Goal: Transaction & Acquisition: Purchase product/service

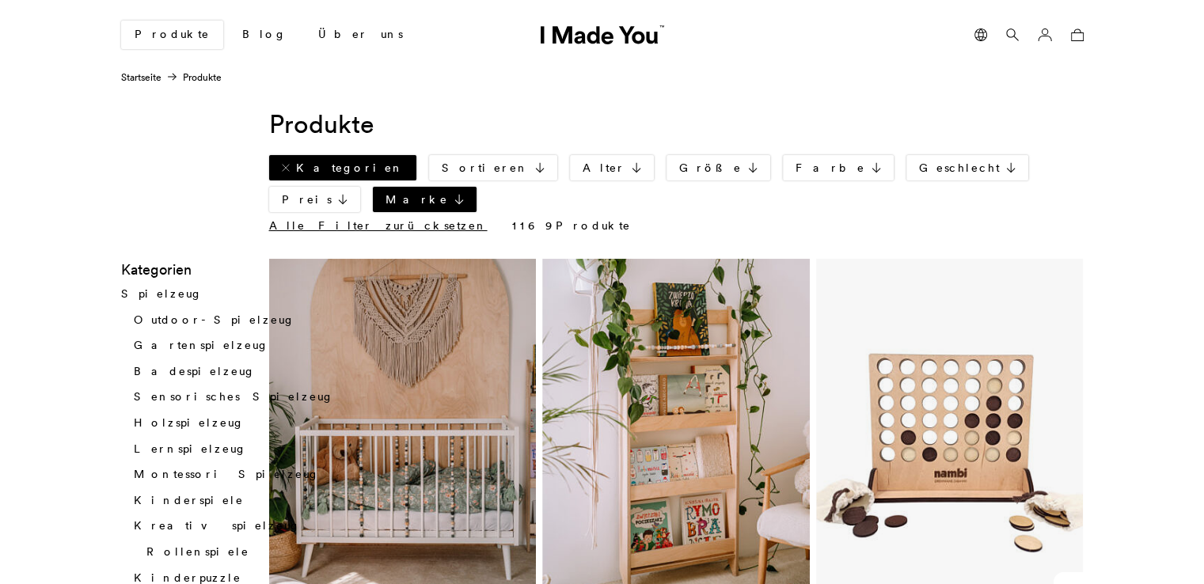
click at [337, 175] on link "Kategorien" at bounding box center [342, 167] width 147 height 25
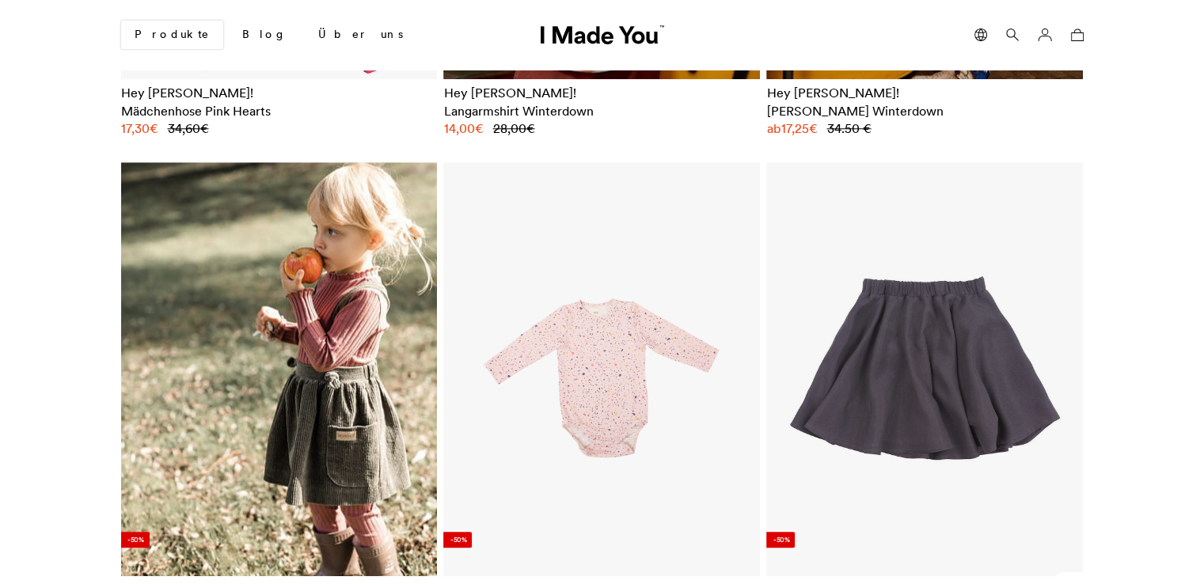
scroll to position [1599, 0]
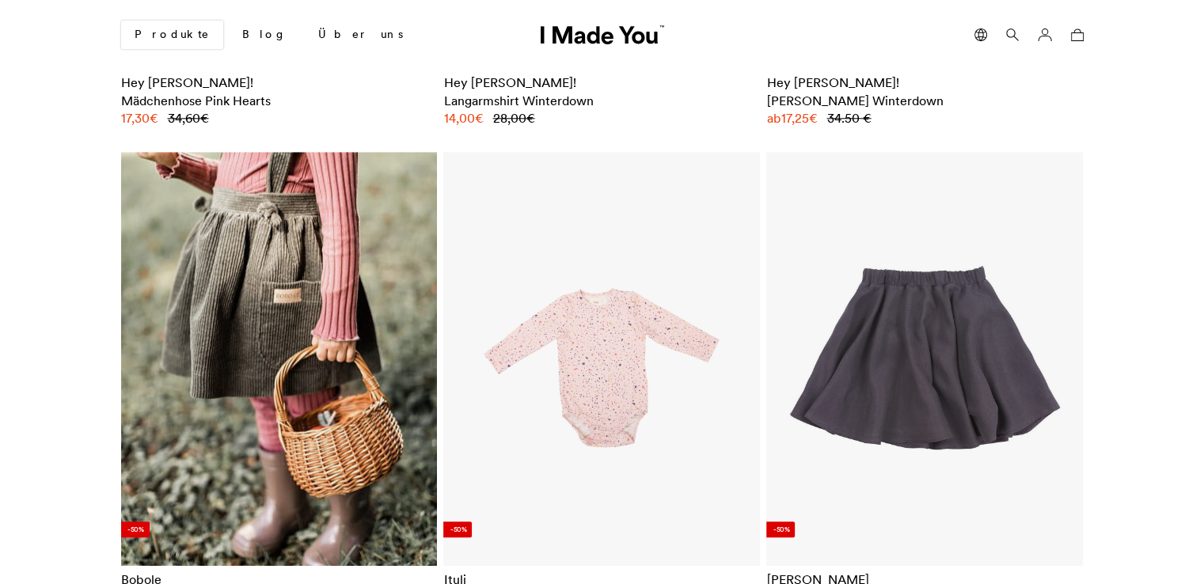
click at [352, 270] on img at bounding box center [278, 359] width 317 height 415
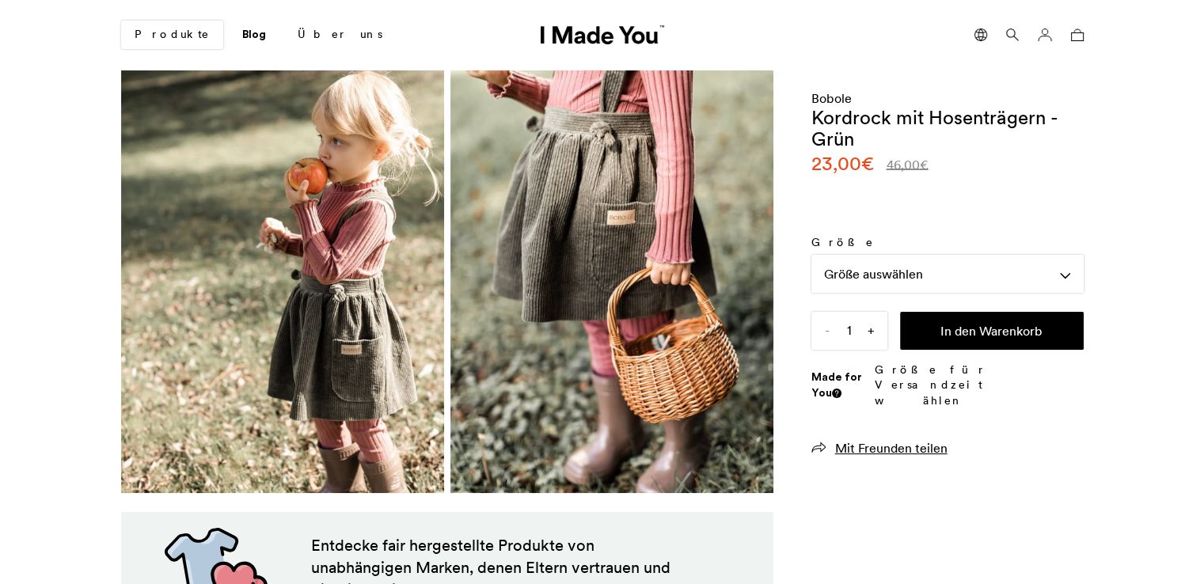
scroll to position [0, 969]
click at [846, 280] on div "Größe auswählen" at bounding box center [948, 274] width 272 height 38
click at [931, 269] on div "Größe auswählen" at bounding box center [948, 274] width 272 height 38
click at [898, 309] on span "Größentabelle" at bounding box center [869, 312] width 114 height 17
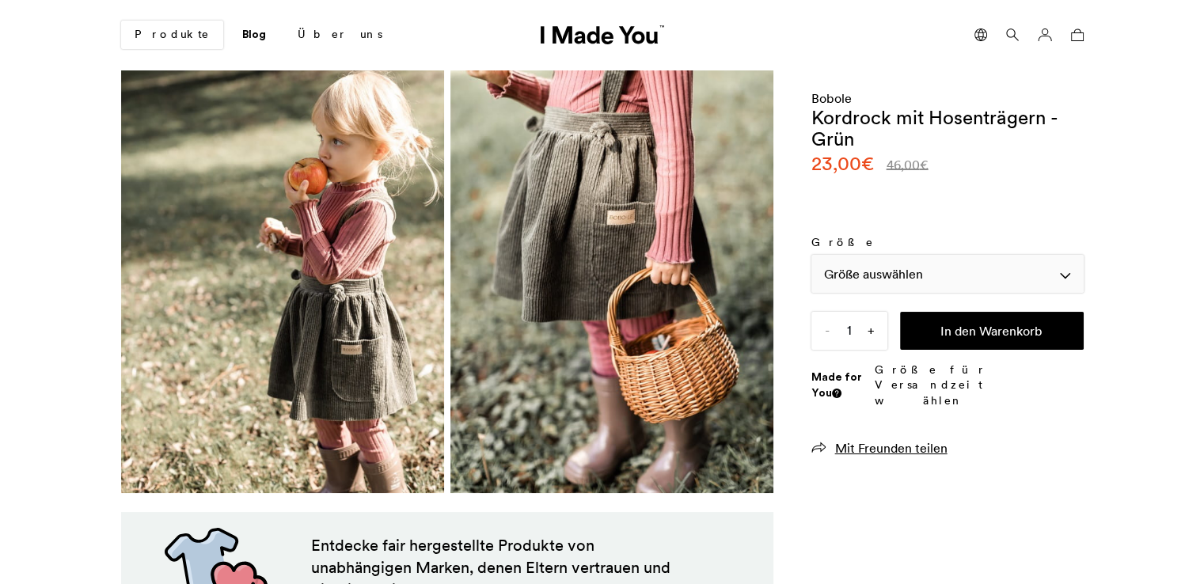
click at [1075, 273] on div "Größe auswählen" at bounding box center [948, 274] width 272 height 38
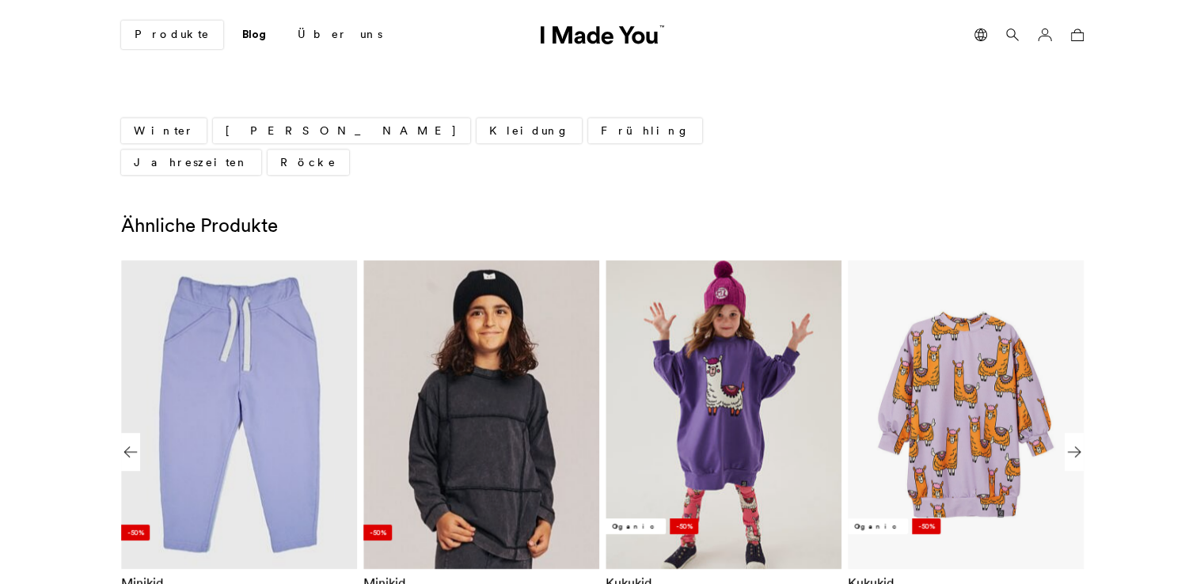
scroll to position [823, 0]
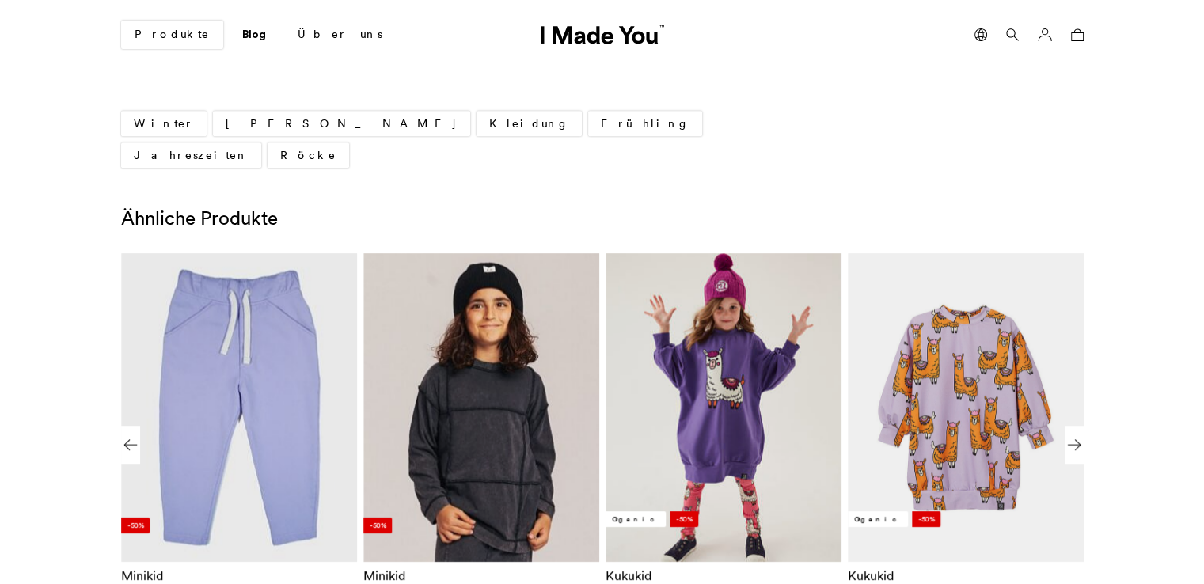
click at [975, 401] on img "4 / 8" at bounding box center [965, 407] width 212 height 278
click at [964, 362] on img "4 / 8" at bounding box center [965, 407] width 212 height 278
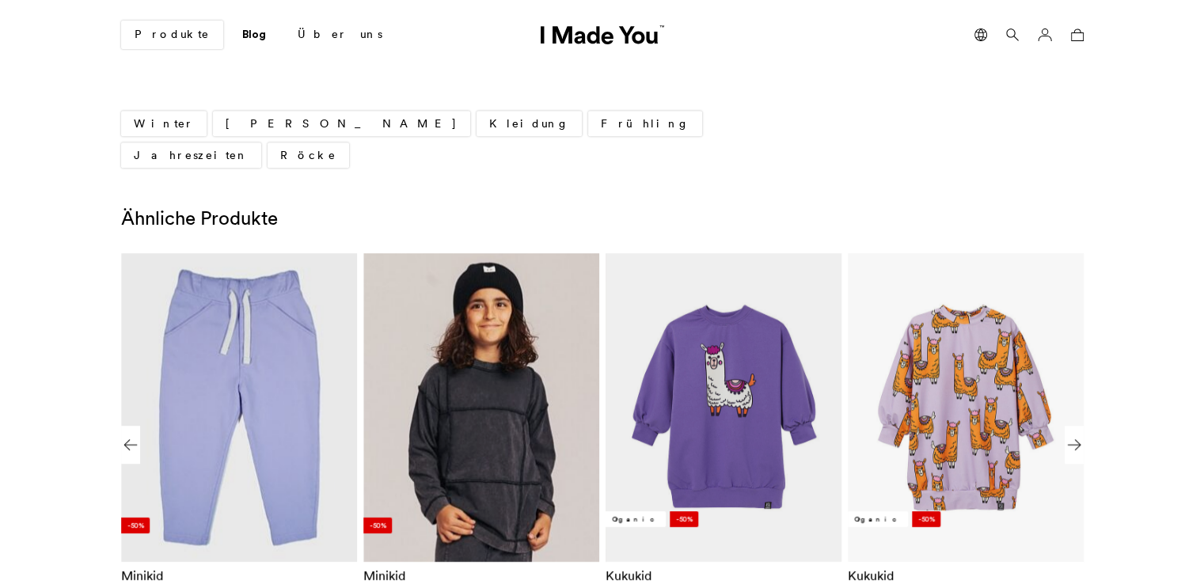
click at [718, 390] on img "3 / 8" at bounding box center [723, 407] width 212 height 278
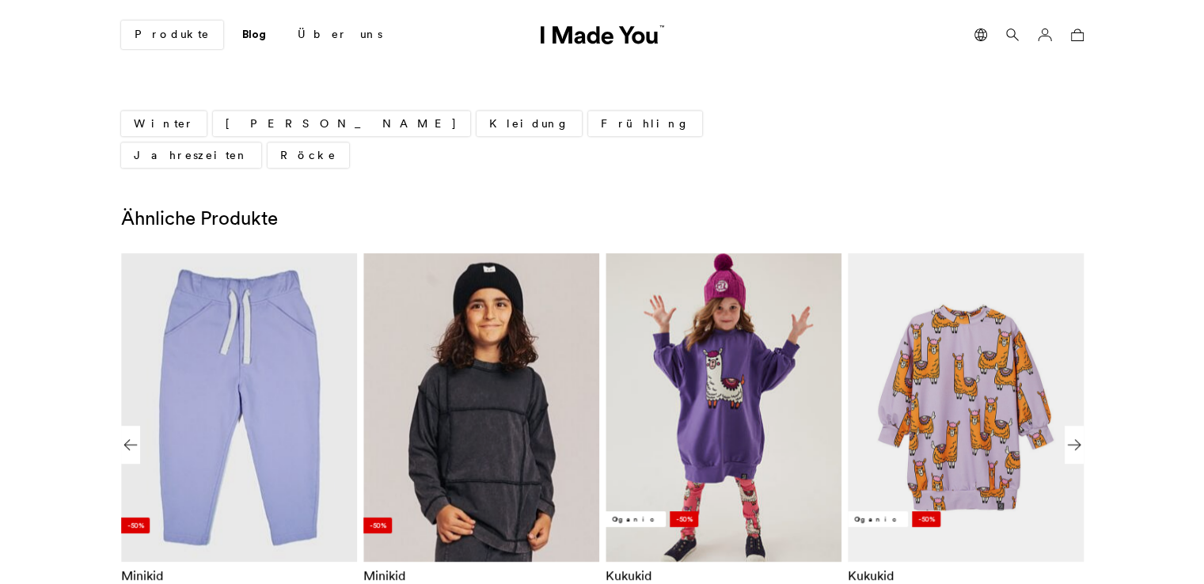
click at [938, 360] on img "4 / 8" at bounding box center [965, 407] width 212 height 278
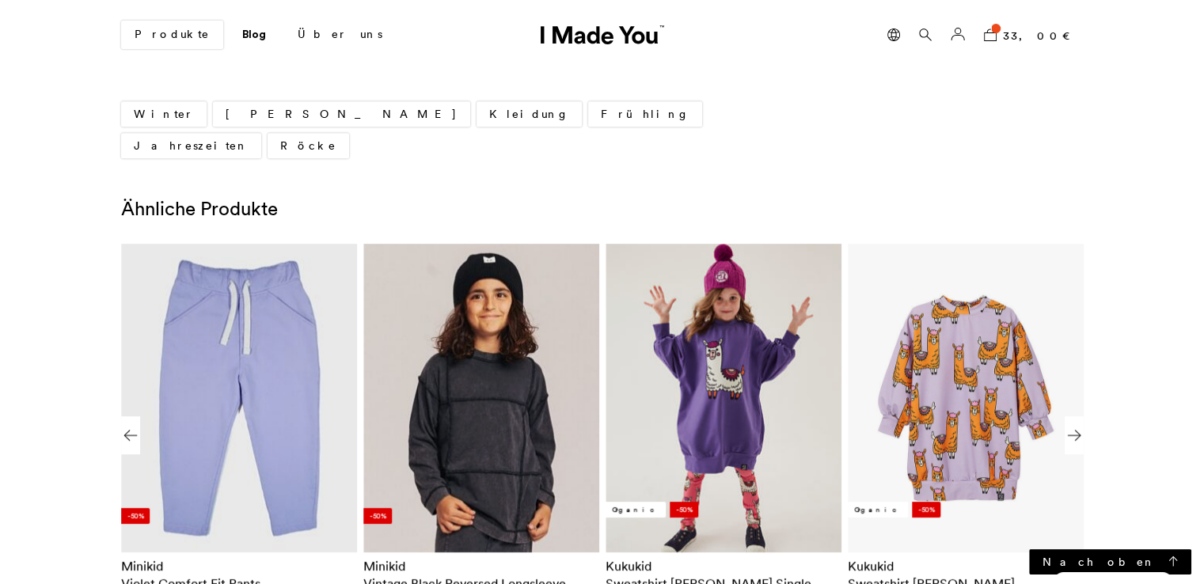
scroll to position [801, 0]
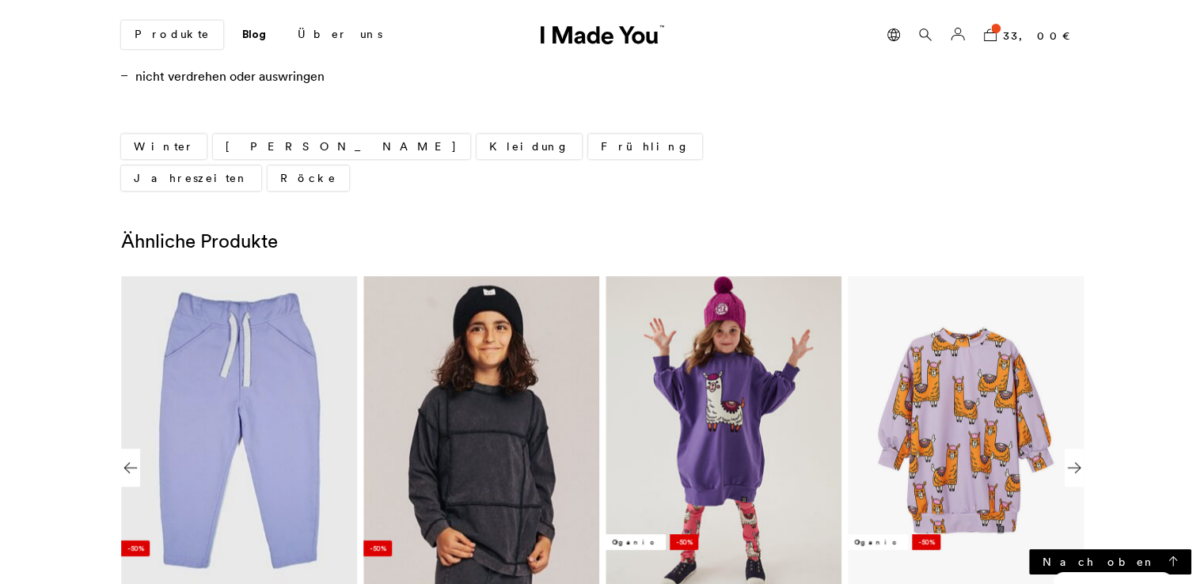
click at [477, 138] on link "Kleidung" at bounding box center [529, 146] width 105 height 25
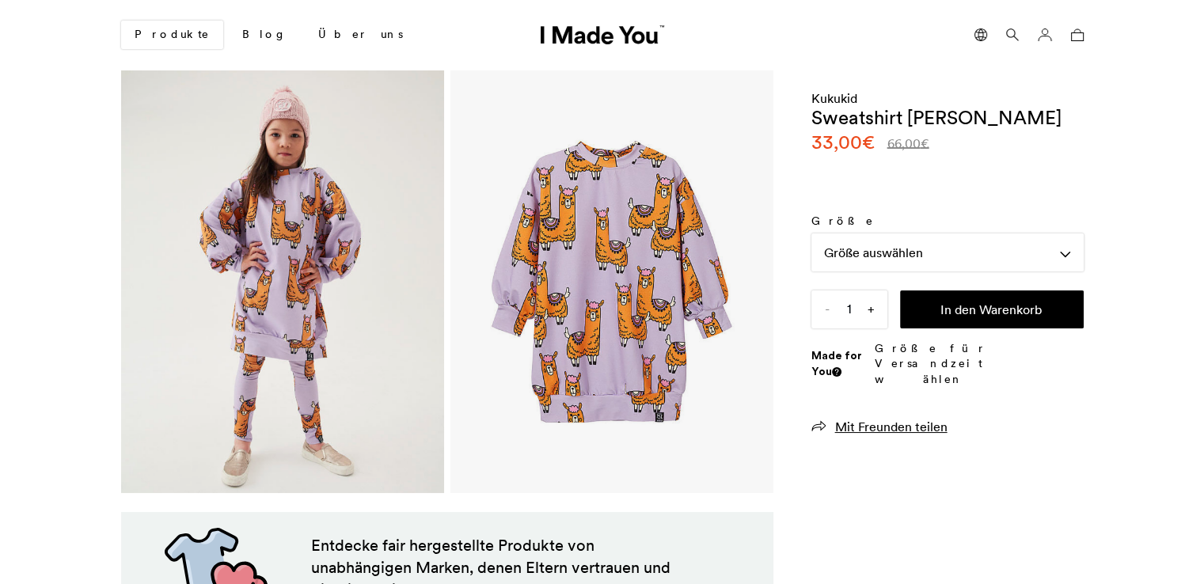
scroll to position [0, 969]
click at [915, 229] on label "Größe" at bounding box center [948, 222] width 272 height 16
click at [0, 0] on select "Größe auswählen 98/104" at bounding box center [0, 0] width 0 height 0
click at [914, 242] on div "Größe auswählen" at bounding box center [948, 253] width 272 height 38
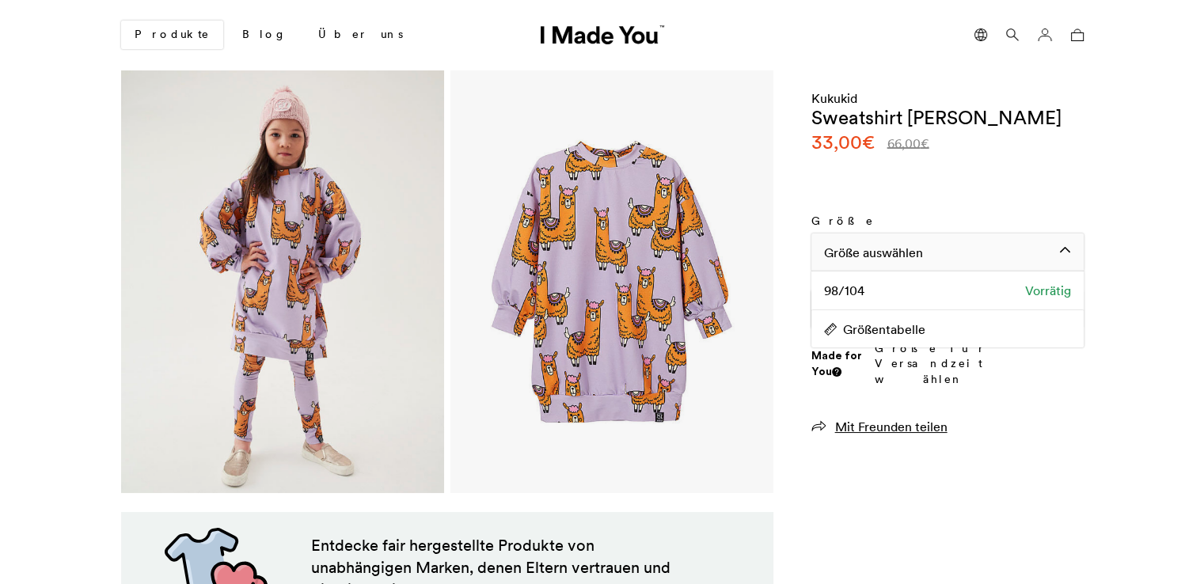
click at [914, 242] on div "Größe auswählen" at bounding box center [948, 253] width 272 height 38
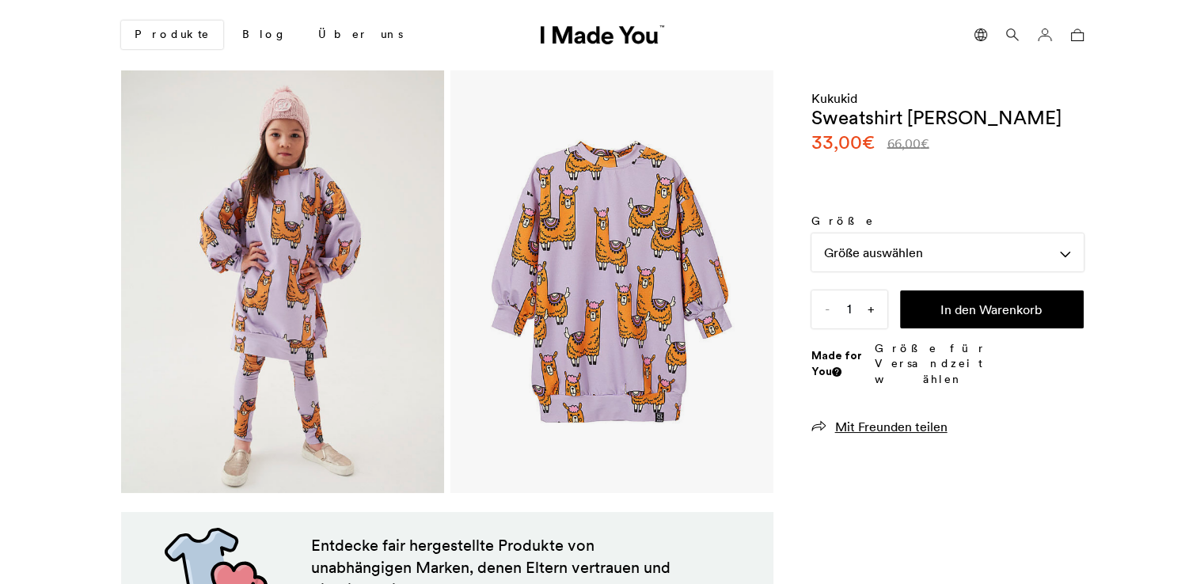
scroll to position [0, 969]
click at [876, 256] on div "Größe auswählen" at bounding box center [948, 253] width 272 height 38
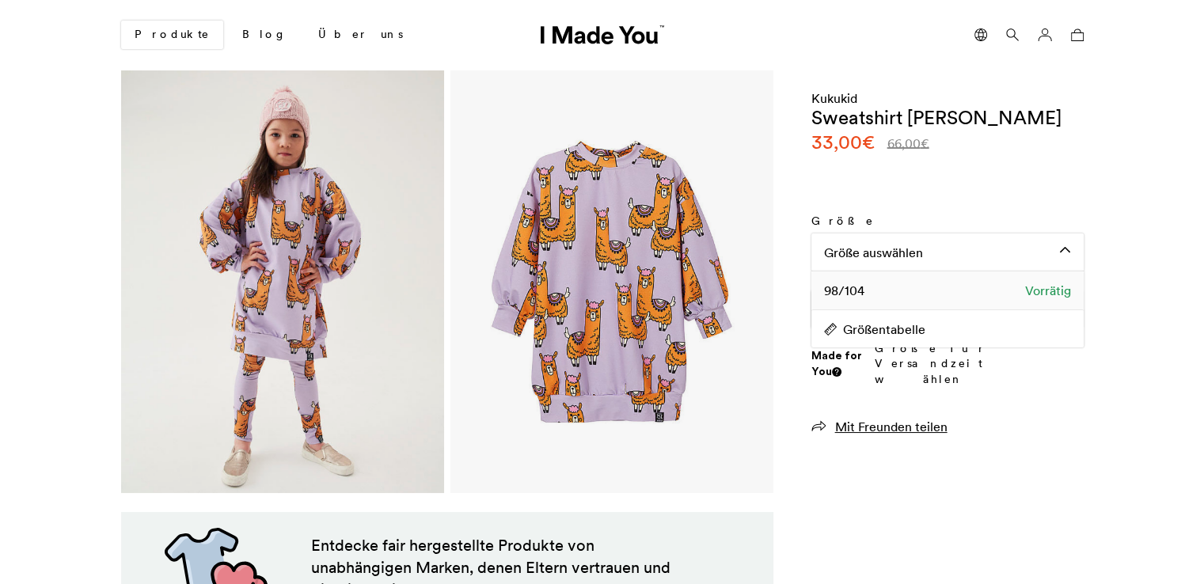
click at [846, 293] on span "98/104" at bounding box center [844, 290] width 40 height 17
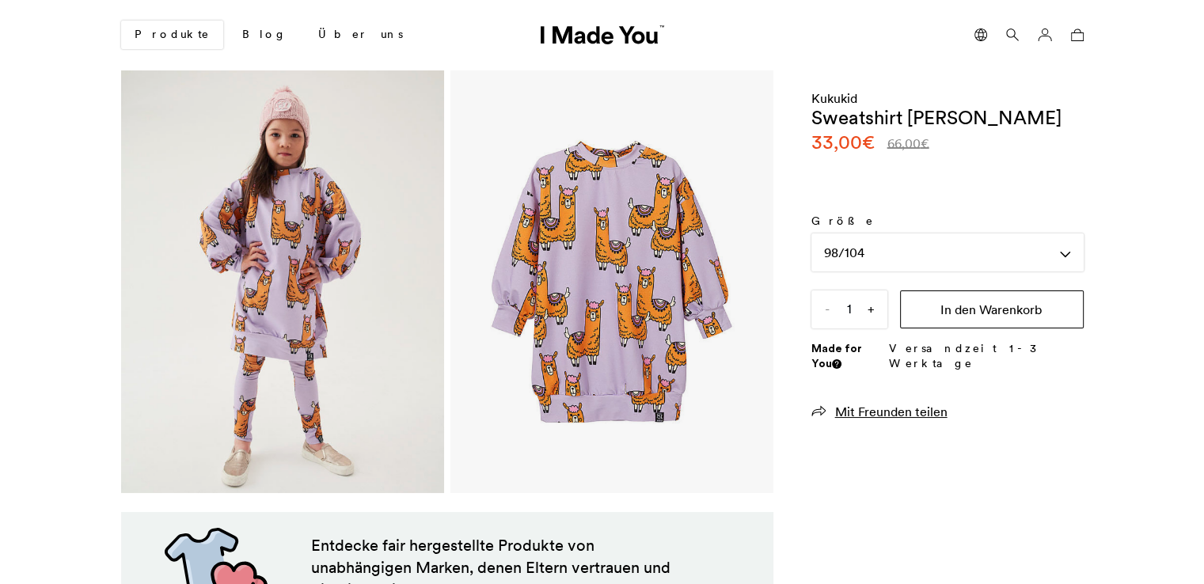
click at [966, 303] on button "In den Warenkorb" at bounding box center [992, 310] width 184 height 38
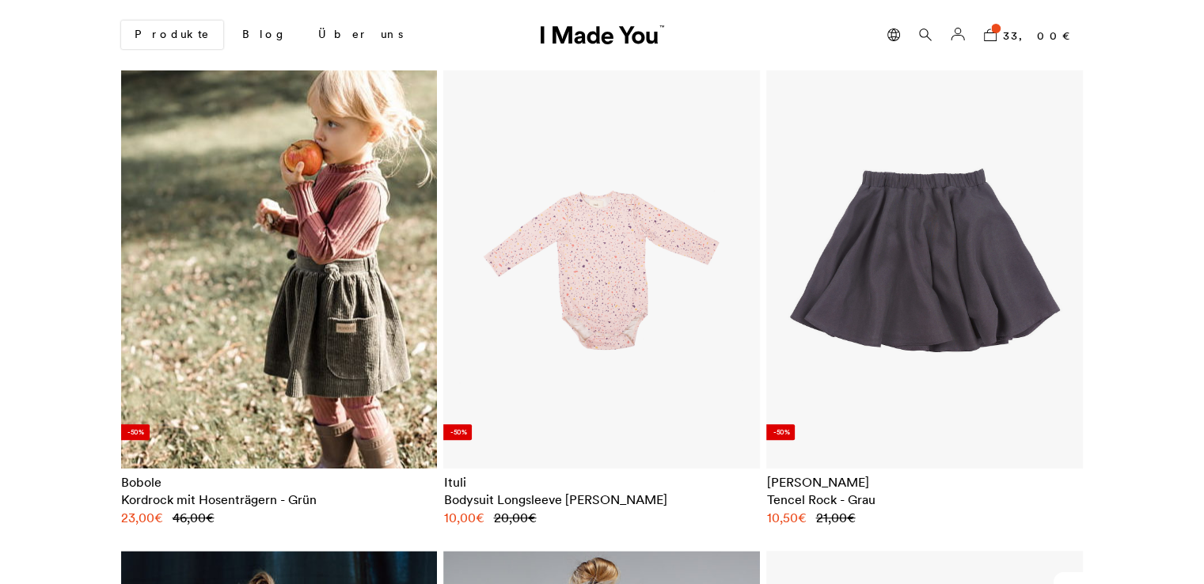
scroll to position [638, 0]
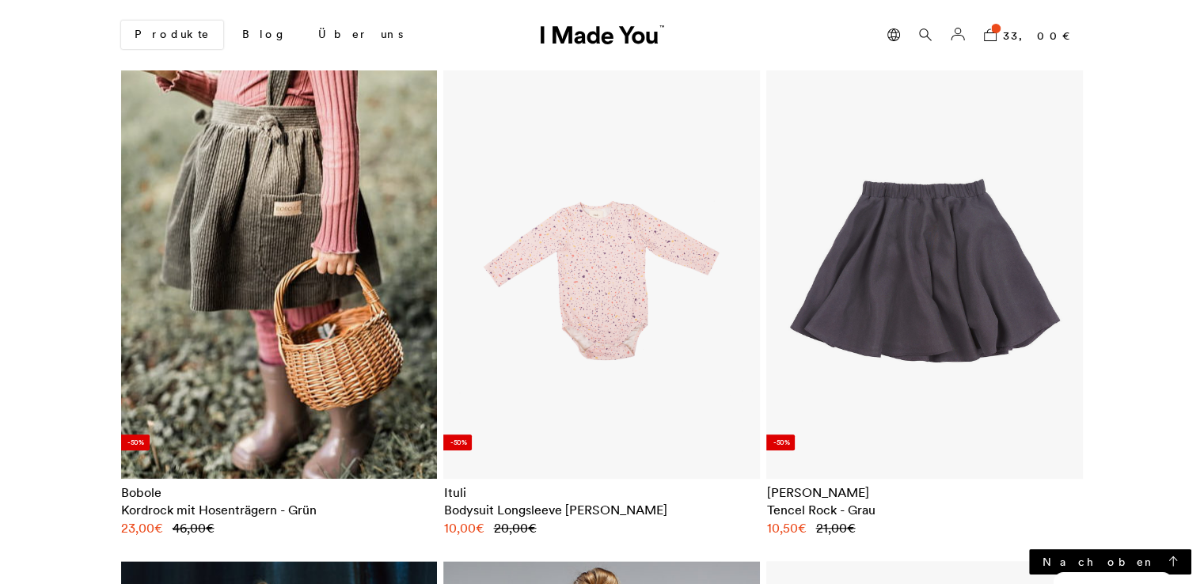
click at [323, 261] on img at bounding box center [278, 272] width 317 height 415
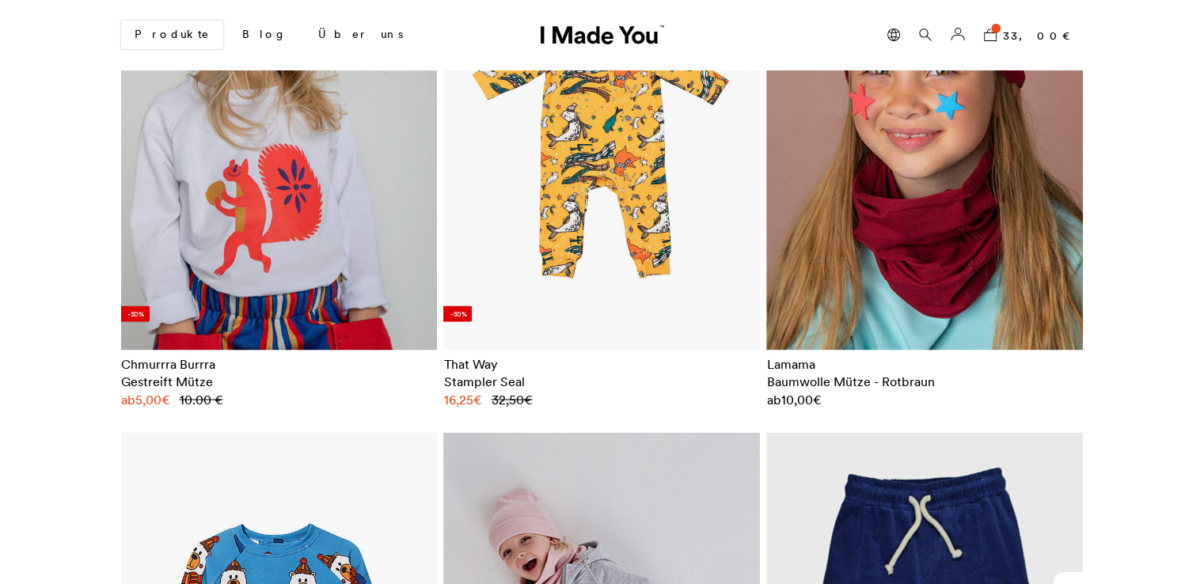
scroll to position [2766, 0]
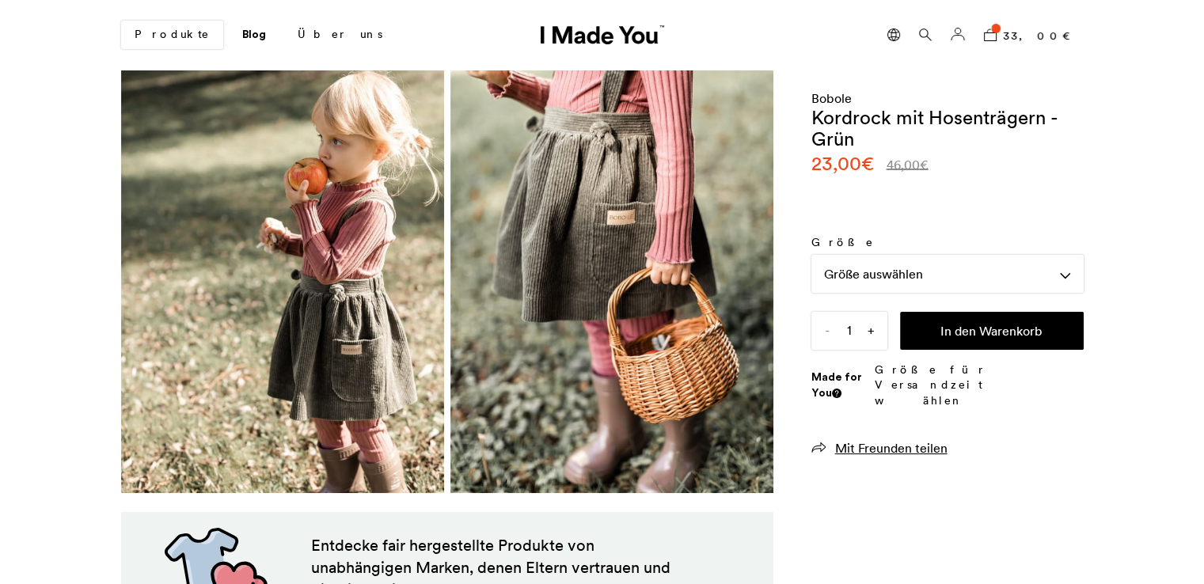
scroll to position [0, 969]
click at [877, 283] on div "Größe auswählen" at bounding box center [948, 274] width 272 height 38
click at [878, 305] on span "Größentabelle" at bounding box center [869, 312] width 114 height 17
click at [887, 275] on div "Größe auswählen" at bounding box center [948, 274] width 272 height 38
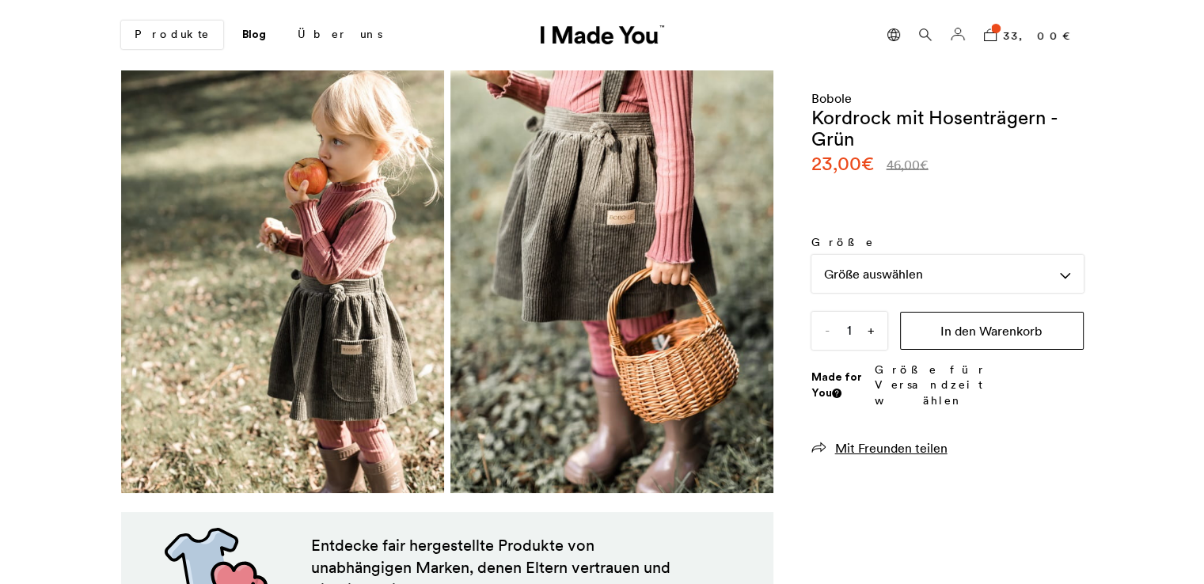
click at [966, 336] on button "In den Warenkorb" at bounding box center [992, 331] width 184 height 38
